Goal: Information Seeking & Learning: Learn about a topic

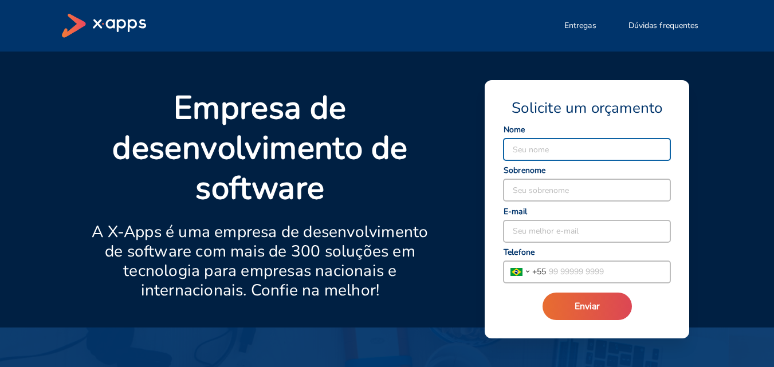
drag, startPoint x: 101, startPoint y: 32, endPoint x: 95, endPoint y: 26, distance: 7.7
click at [100, 32] on icon at bounding box center [104, 26] width 84 height 24
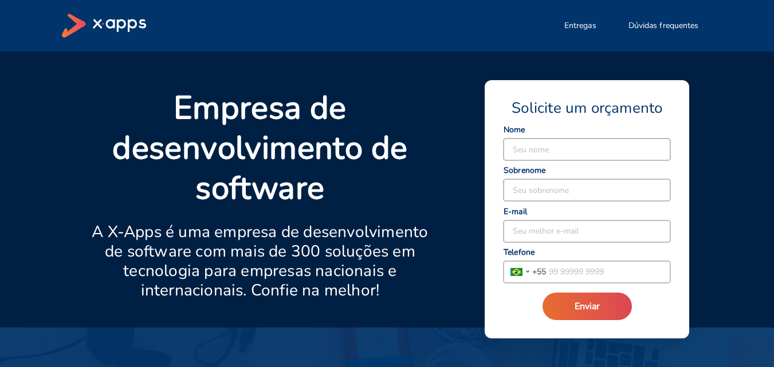
click at [77, 23] on icon at bounding box center [74, 26] width 24 height 24
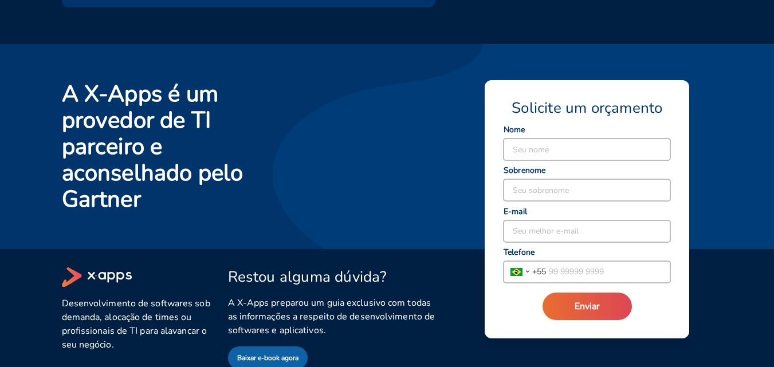
scroll to position [2258, 0]
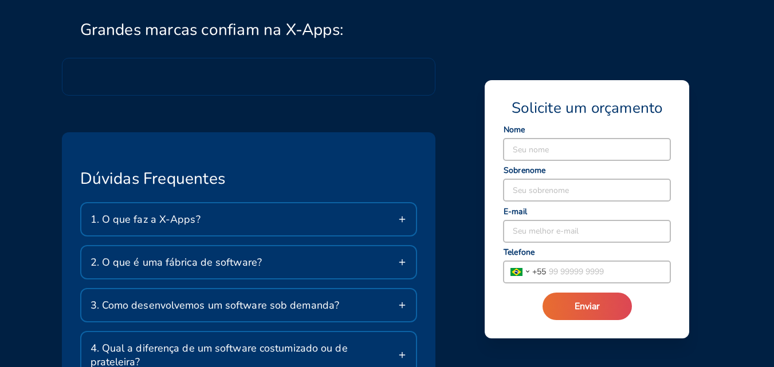
click at [214, 224] on div "1. O que faz a X-Apps?" at bounding box center [248, 220] width 335 height 32
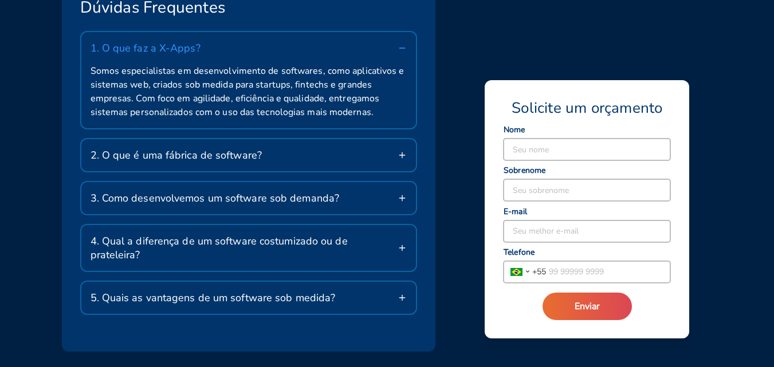
scroll to position [1971, 0]
click at [238, 48] on div "1. O que faz a X-Apps?" at bounding box center [248, 48] width 335 height 32
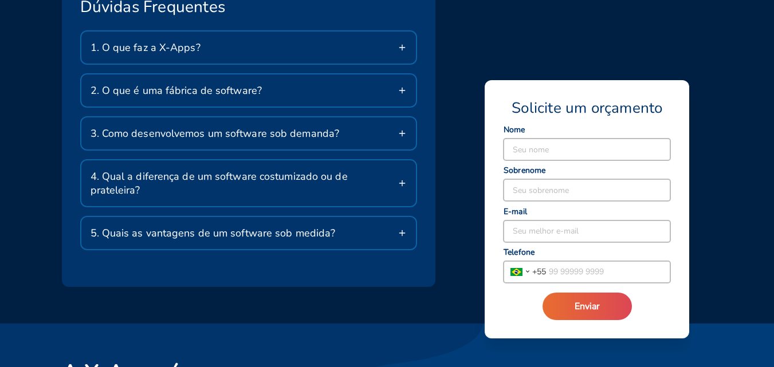
click at [245, 135] on span "3. Como desenvolvemos um software sob demanda?" at bounding box center [215, 134] width 249 height 14
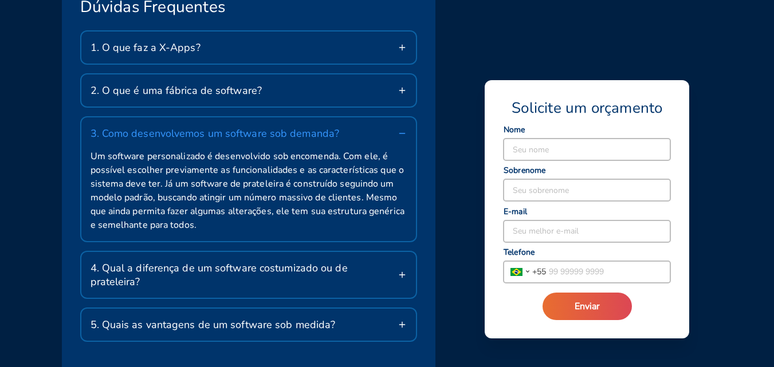
click at [232, 131] on span "3. Como desenvolvemos um software sob demanda?" at bounding box center [215, 134] width 249 height 14
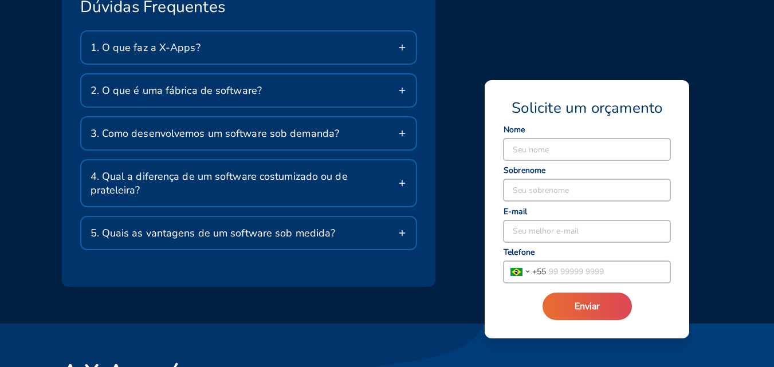
click at [247, 181] on span "4. Qual a diferença de um software costumizado ou de prateleira?" at bounding box center [245, 184] width 308 height 28
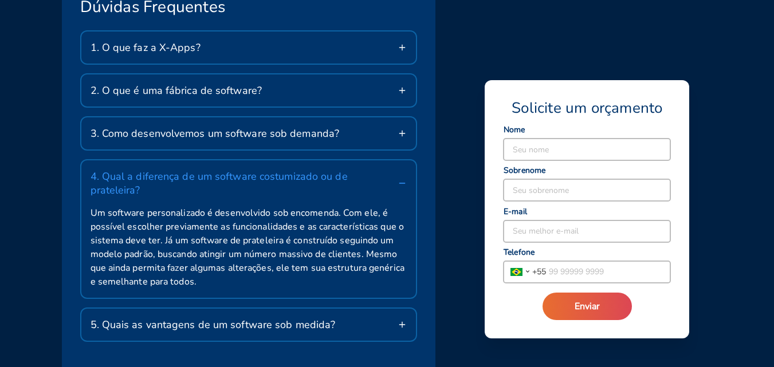
click at [245, 179] on span "4. Qual a diferença de um software costumizado ou de prateleira?" at bounding box center [245, 184] width 308 height 28
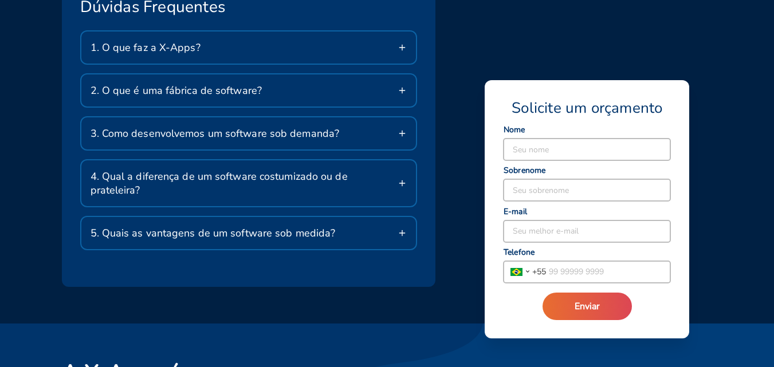
click at [234, 217] on div "5. Quais as vantagens de um software sob medida?" at bounding box center [248, 233] width 335 height 32
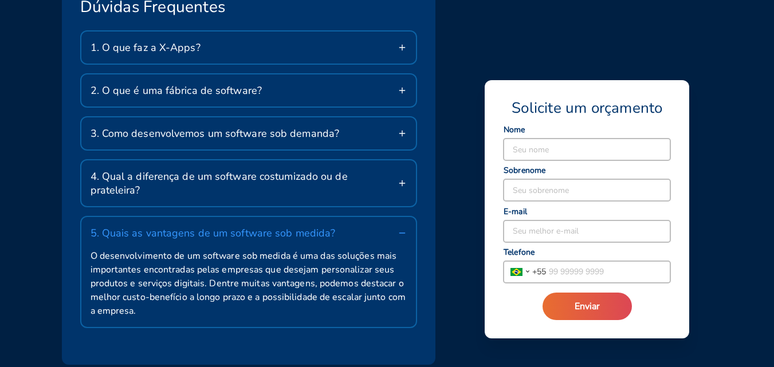
click at [241, 226] on span "5. Quais as vantagens de um software sob medida?" at bounding box center [213, 233] width 245 height 14
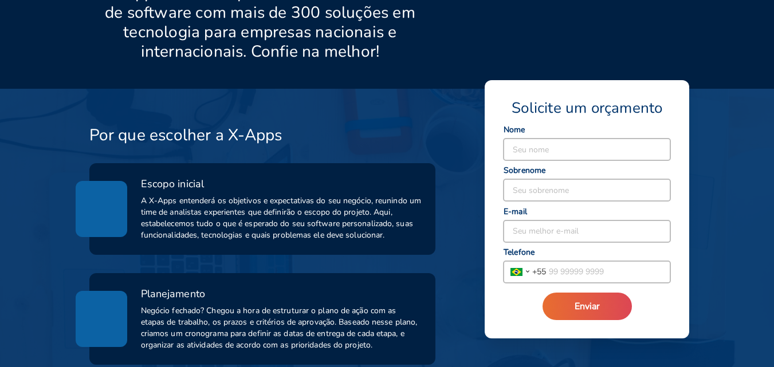
scroll to position [0, 0]
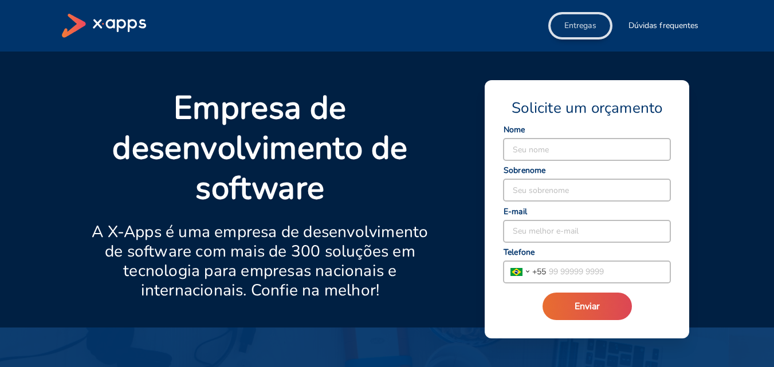
click at [584, 29] on span "Entregas" at bounding box center [581, 25] width 32 height 11
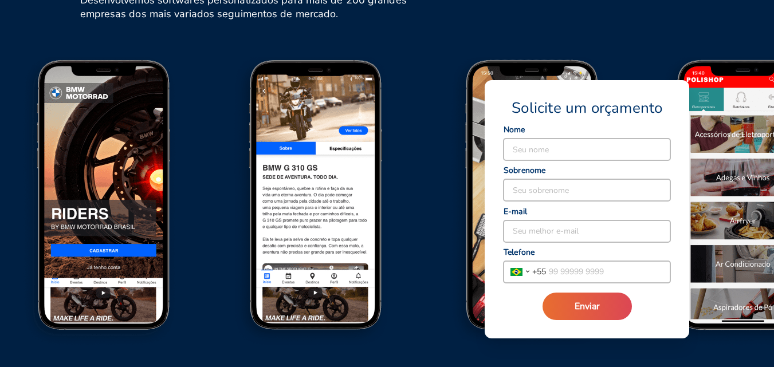
scroll to position [1407, 0]
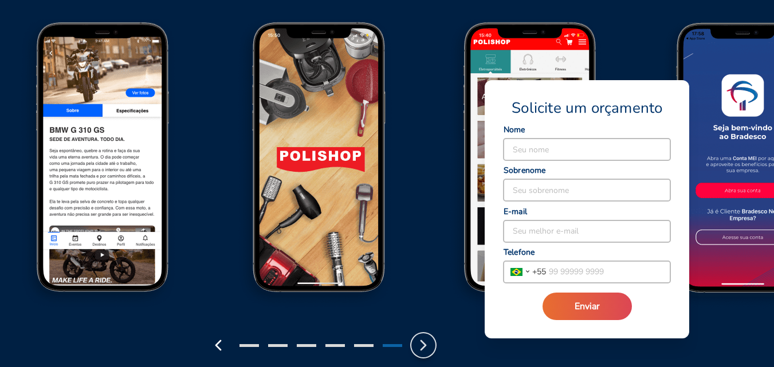
click at [430, 346] on icon "button" at bounding box center [423, 346] width 18 height 18
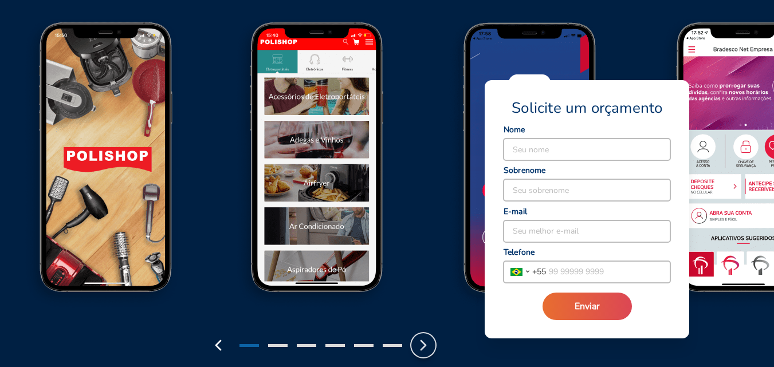
click at [428, 343] on icon "button" at bounding box center [423, 346] width 18 height 18
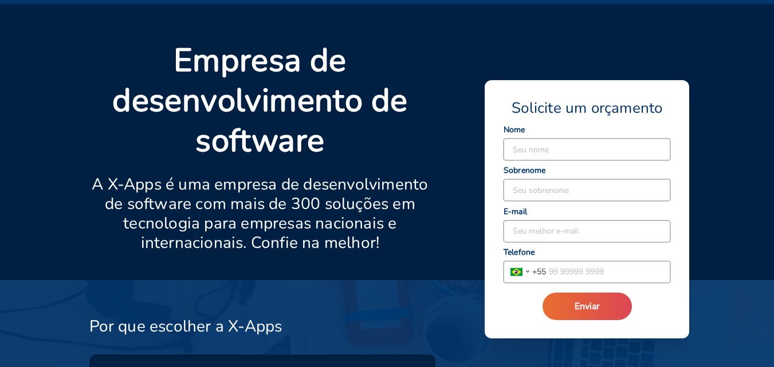
scroll to position [0, 0]
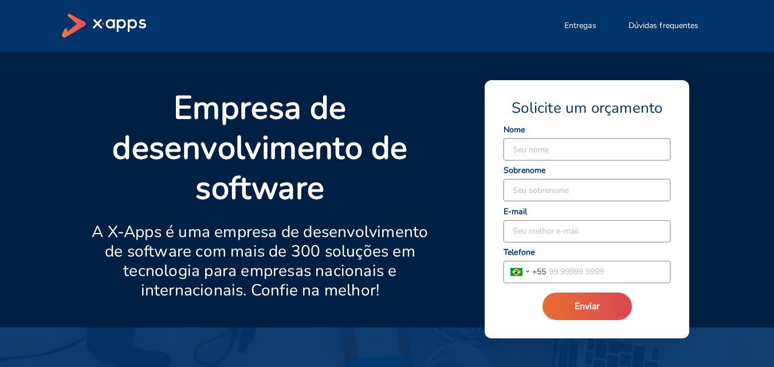
click at [97, 31] on icon at bounding box center [104, 26] width 84 height 24
click at [70, 22] on icon at bounding box center [104, 26] width 84 height 24
click at [451, 34] on div "Entregas Dúvidas frequentes" at bounding box center [387, 26] width 651 height 24
click at [437, 7] on div "Entregas Dúvidas frequentes" at bounding box center [387, 26] width 651 height 52
